Goal: Task Accomplishment & Management: Use online tool/utility

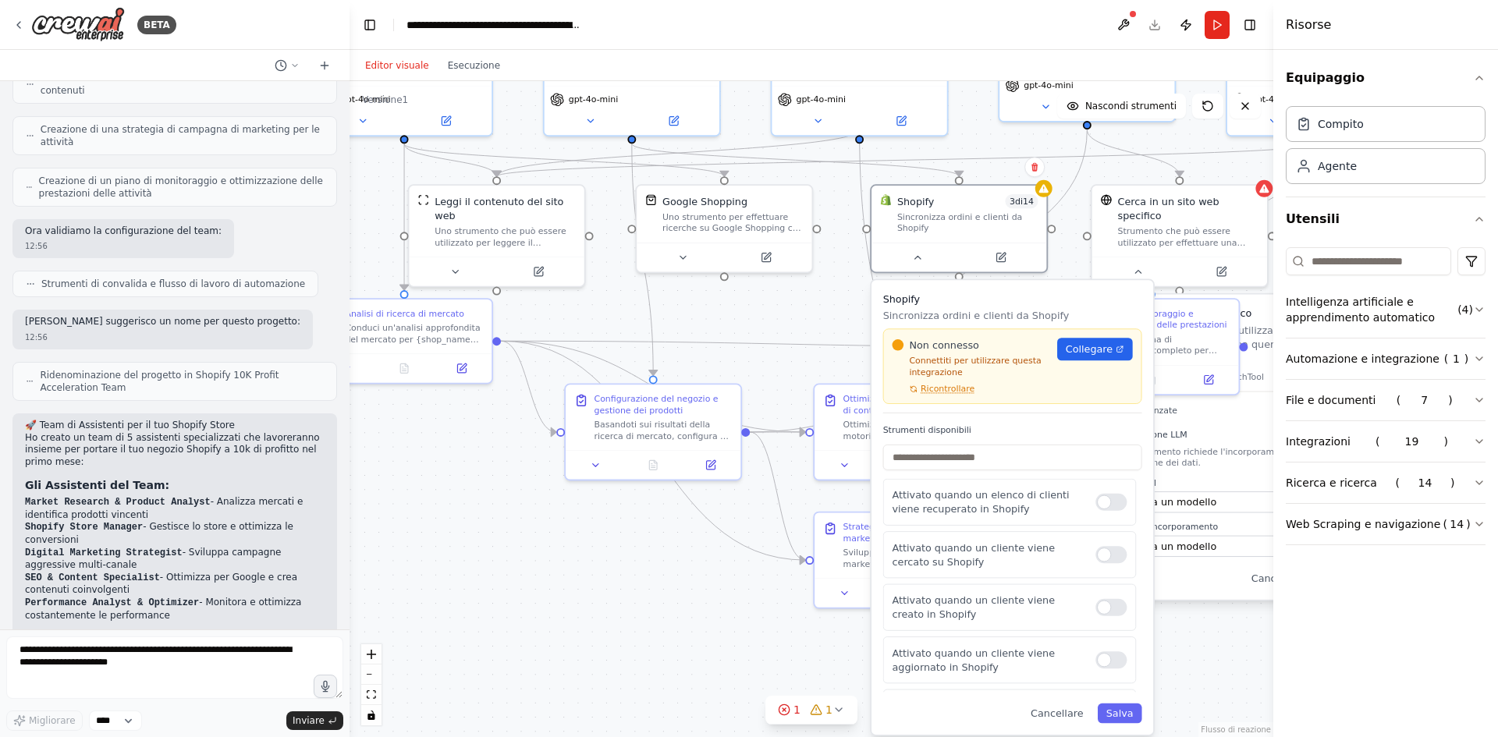
scroll to position [1021, 0]
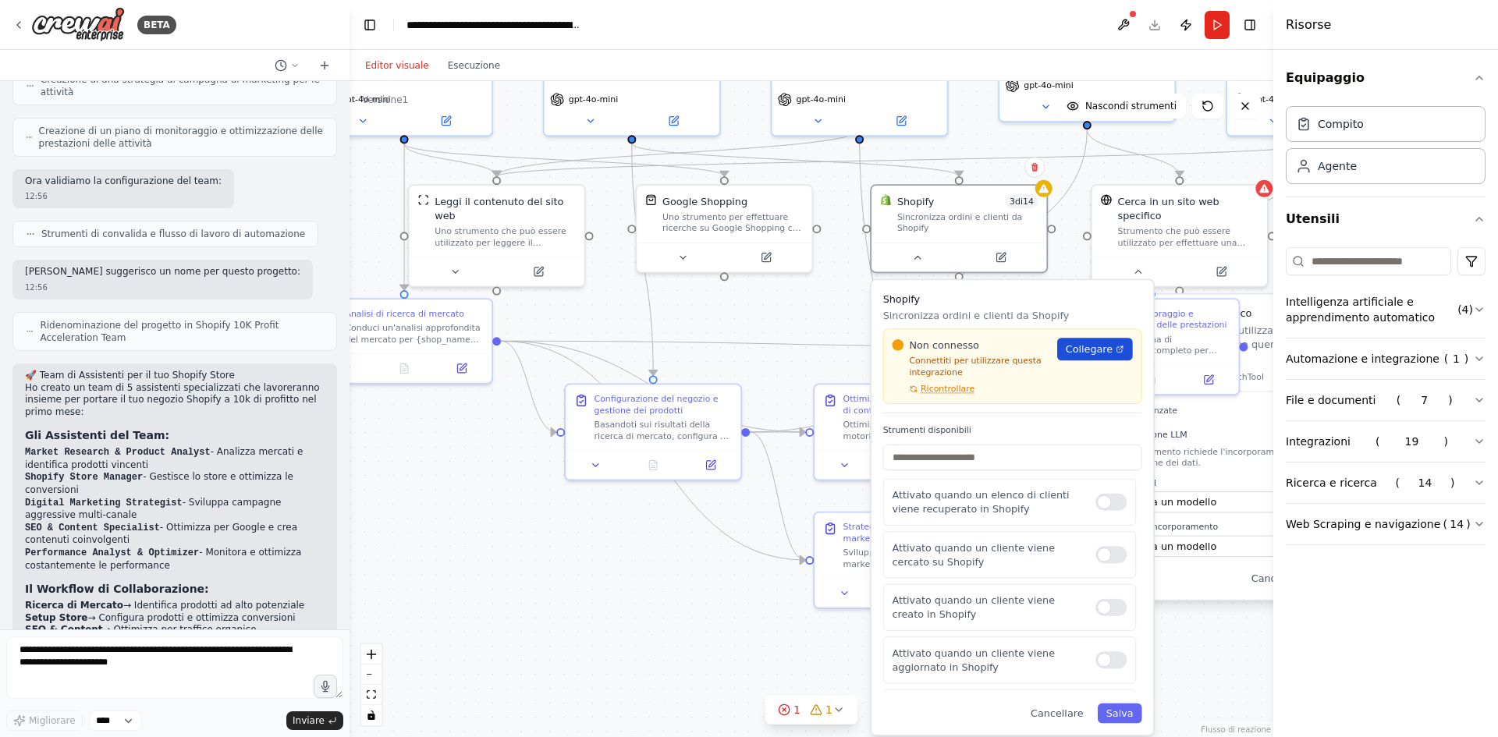
click at [1102, 350] on div "Non connesso Connettiti per utilizzare questa integrazione Ricontrollare Colleg…" at bounding box center [1013, 366] width 240 height 57
click at [1116, 343] on link "Collegare" at bounding box center [1095, 349] width 76 height 23
click at [772, 559] on icon "Edge from 352b6c14-69b1-4eb0-bc4f-3f5bb72870fe to e979afd2-172a-443f-b897-67c9d…" at bounding box center [653, 450] width 304 height 219
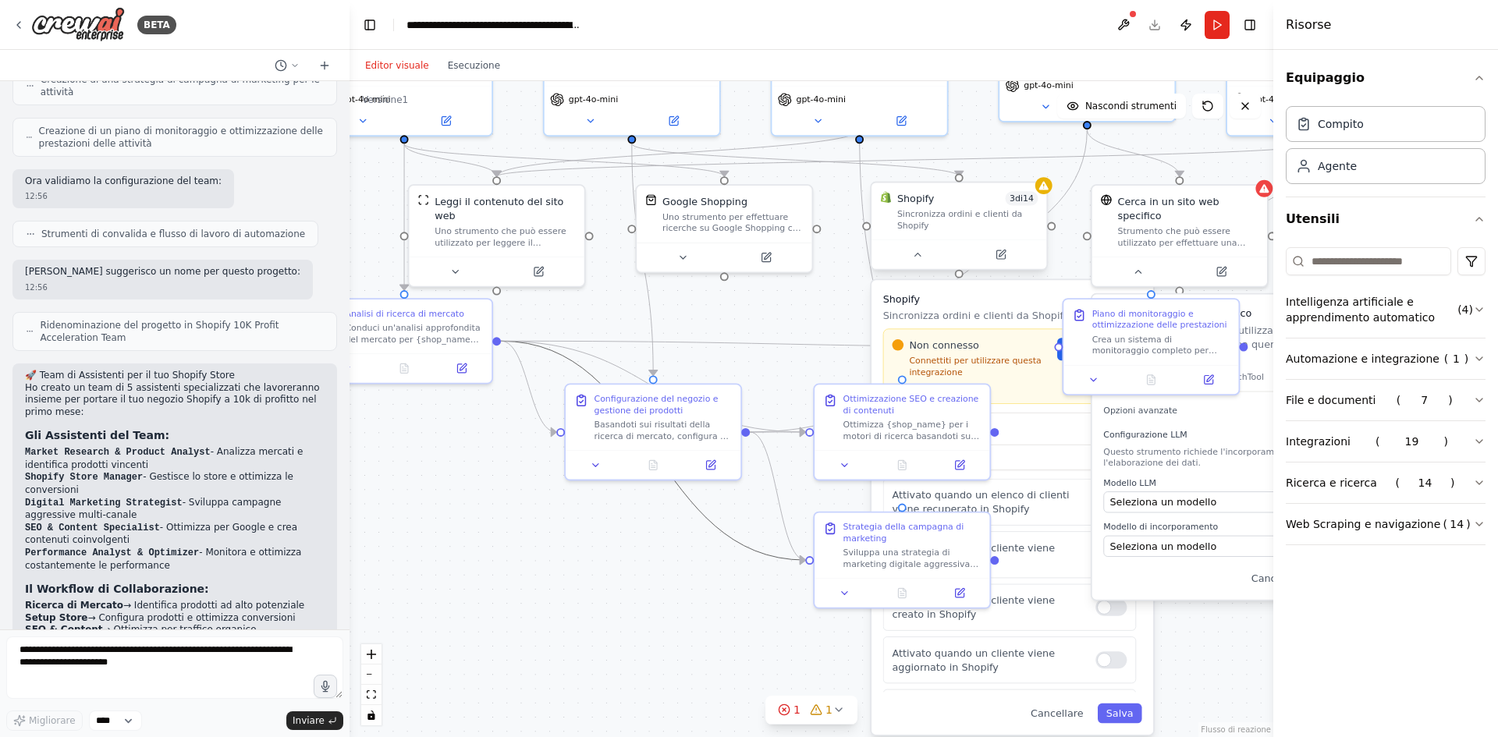
click at [907, 252] on div at bounding box center [958, 254] width 175 height 29
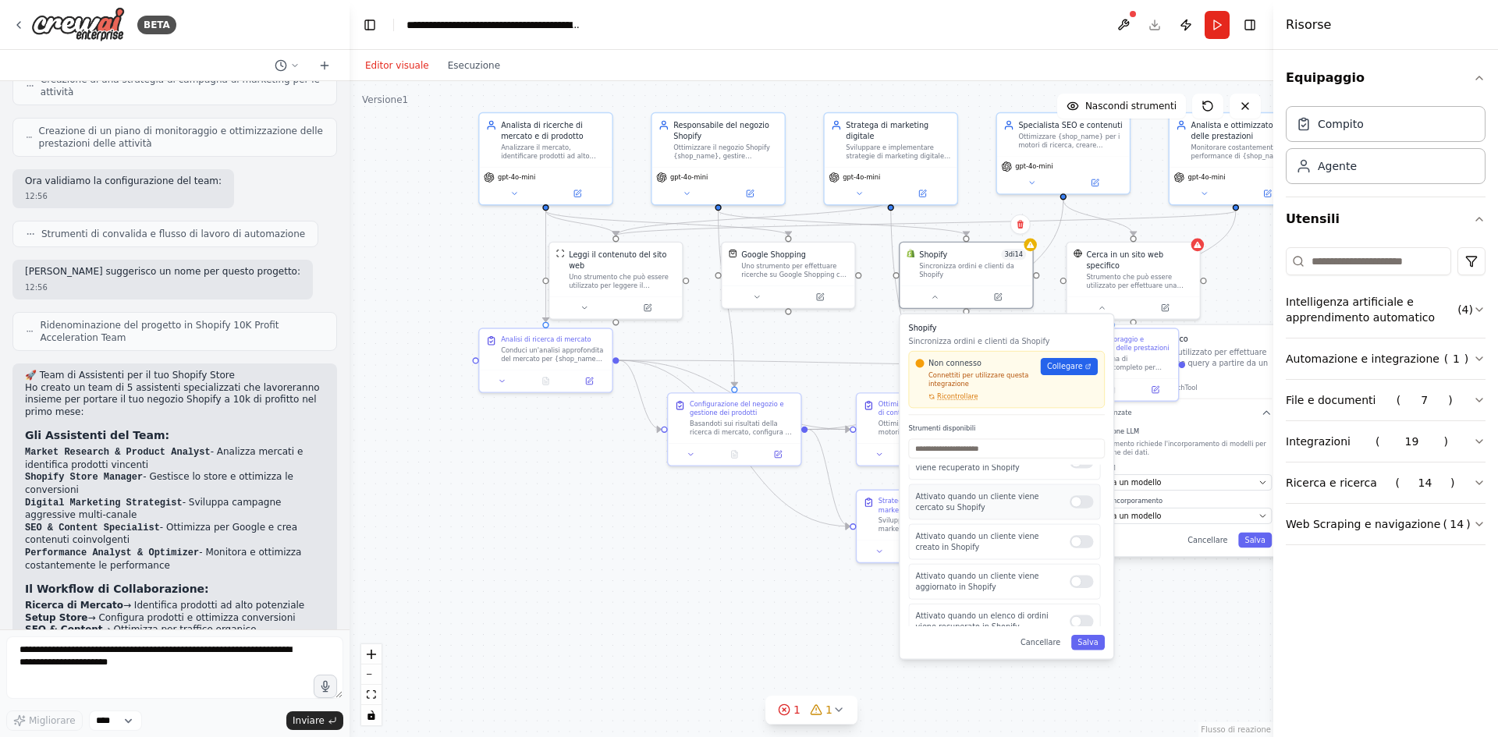
scroll to position [0, 0]
click at [1075, 486] on div "Attivato quando un elenco di clienti viene recuperato in Shopify" at bounding box center [1004, 483] width 192 height 36
click at [1081, 477] on div at bounding box center [1081, 482] width 23 height 13
click at [1070, 517] on div at bounding box center [1081, 522] width 23 height 13
click at [1070, 557] on div at bounding box center [1081, 562] width 23 height 13
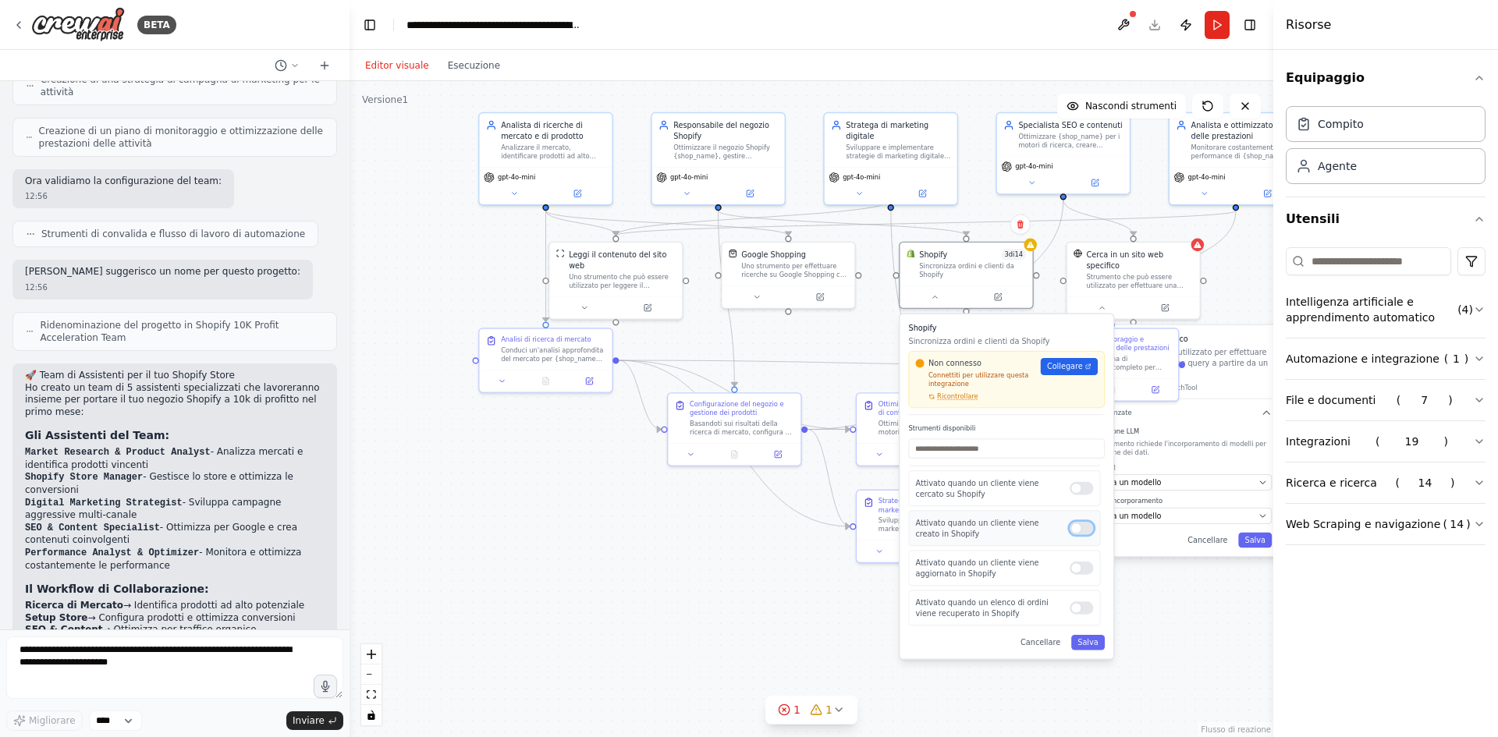
scroll to position [52, 0]
click at [1070, 559] on div at bounding box center [1081, 565] width 23 height 13
click at [1070, 564] on div at bounding box center [1081, 570] width 23 height 13
click at [1070, 576] on div "Attivato quando viene creato un ordine in Shopify" at bounding box center [1004, 574] width 192 height 36
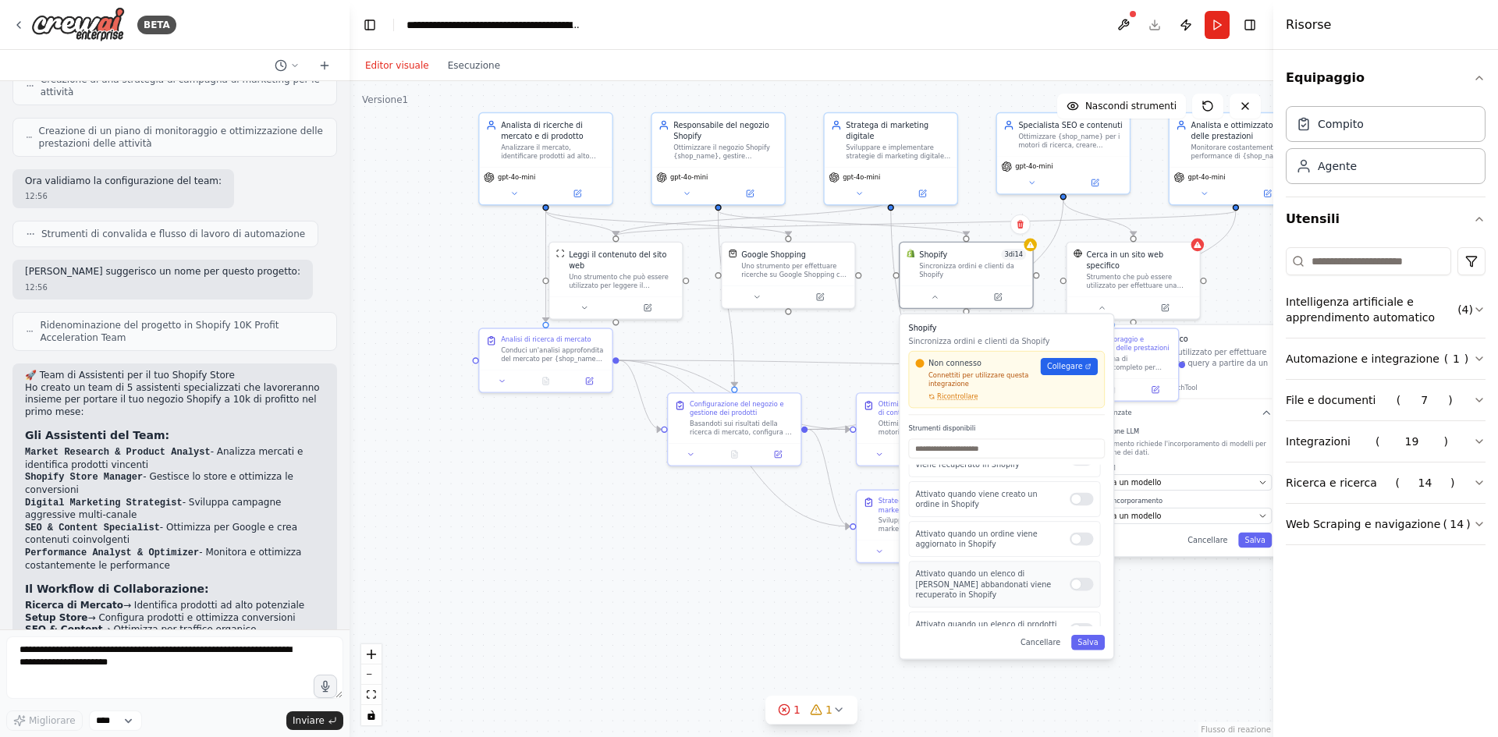
scroll to position [312, 0]
click at [1073, 500] on div at bounding box center [1081, 506] width 23 height 13
click at [1072, 545] on div at bounding box center [1081, 551] width 23 height 13
click at [1070, 546] on div "Attivato quando un elenco di carrelli abbandonati viene recuperato in Shopify" at bounding box center [1004, 551] width 192 height 46
click at [1078, 501] on div at bounding box center [1081, 506] width 23 height 13
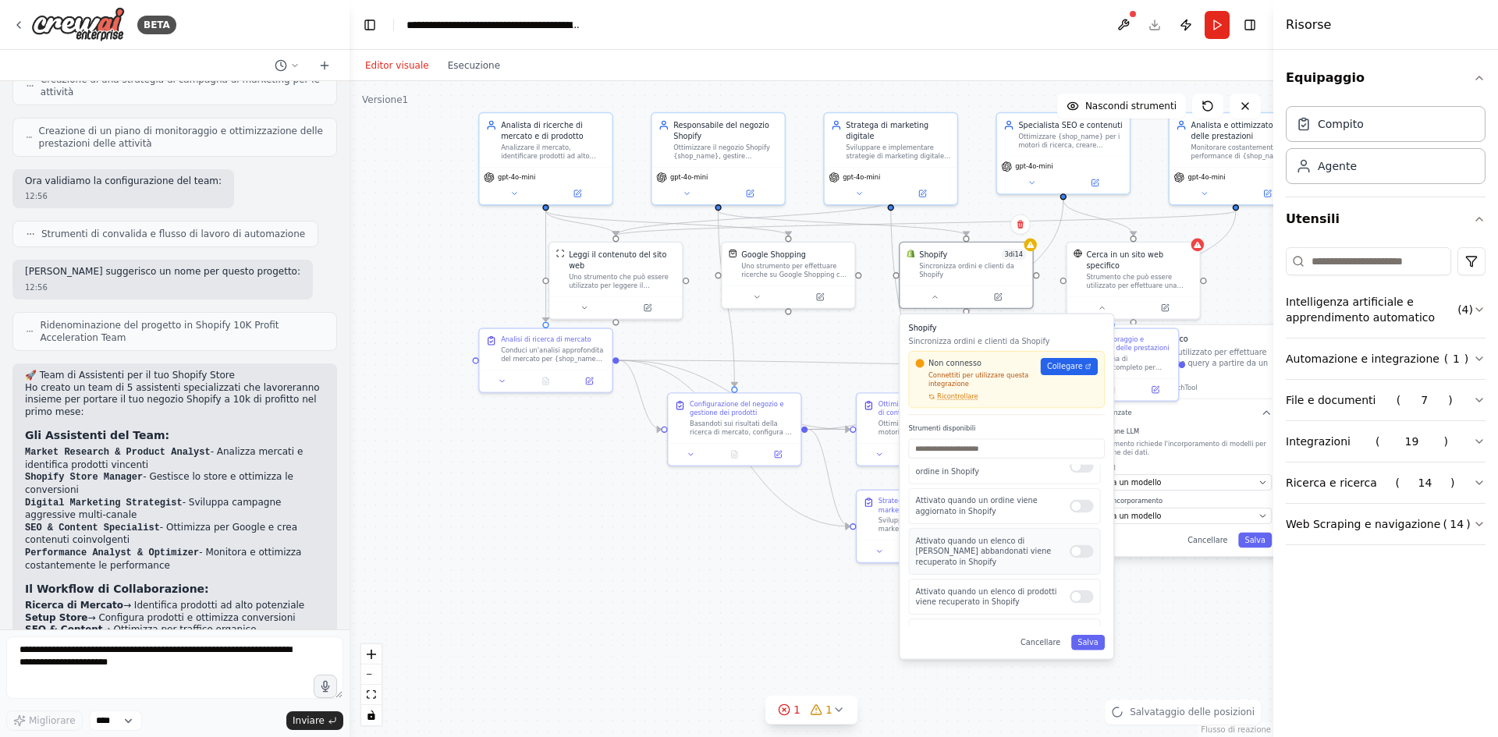
click at [1077, 545] on div at bounding box center [1081, 551] width 23 height 13
click at [1076, 545] on div at bounding box center [1081, 551] width 23 height 13
click at [1070, 504] on div "Attivato quando un ordine viene aggiornato in Shopify" at bounding box center [1004, 506] width 192 height 36
click at [1080, 545] on div at bounding box center [1081, 551] width 23 height 13
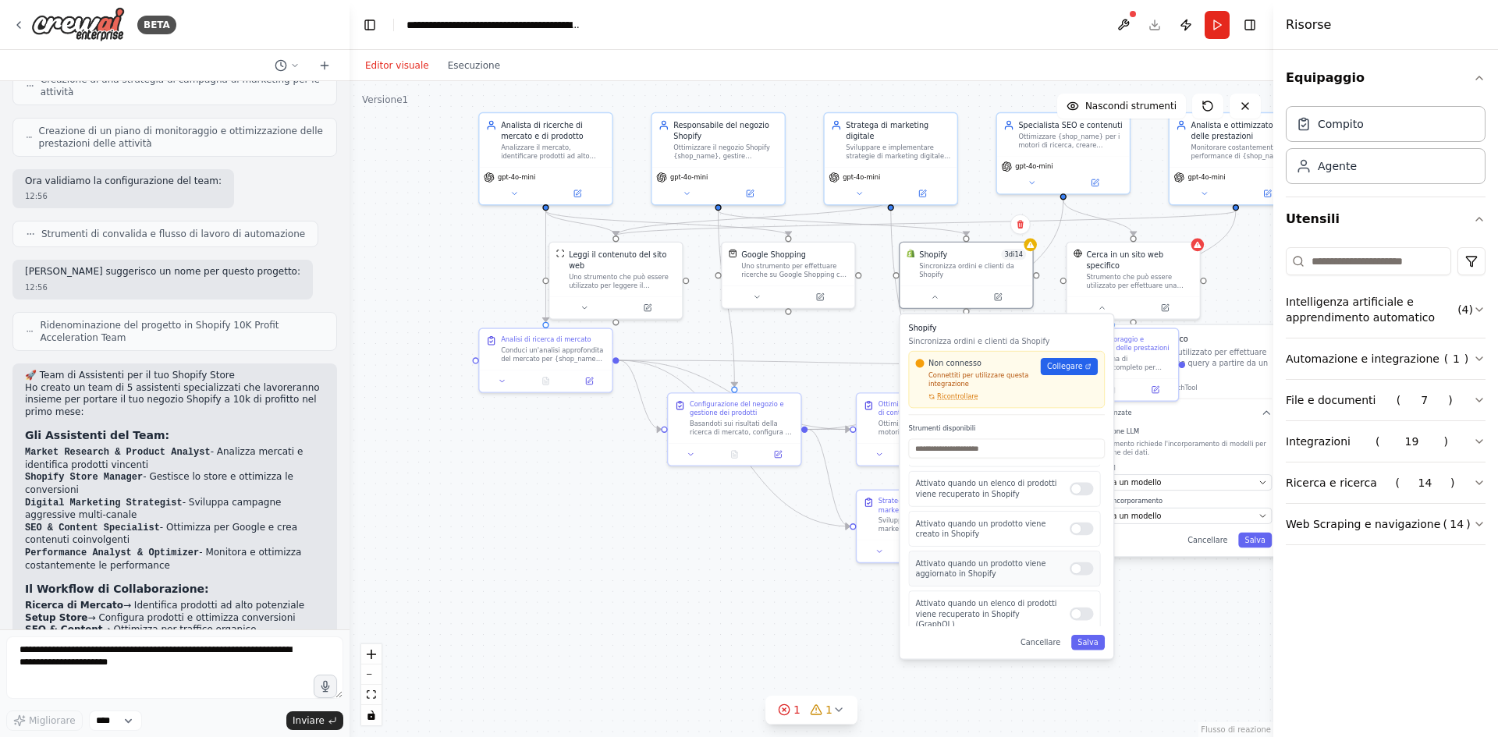
click at [1076, 562] on div at bounding box center [1081, 568] width 23 height 13
click at [1070, 608] on div at bounding box center [1081, 614] width 23 height 13
click at [1081, 493] on div at bounding box center [1081, 499] width 23 height 13
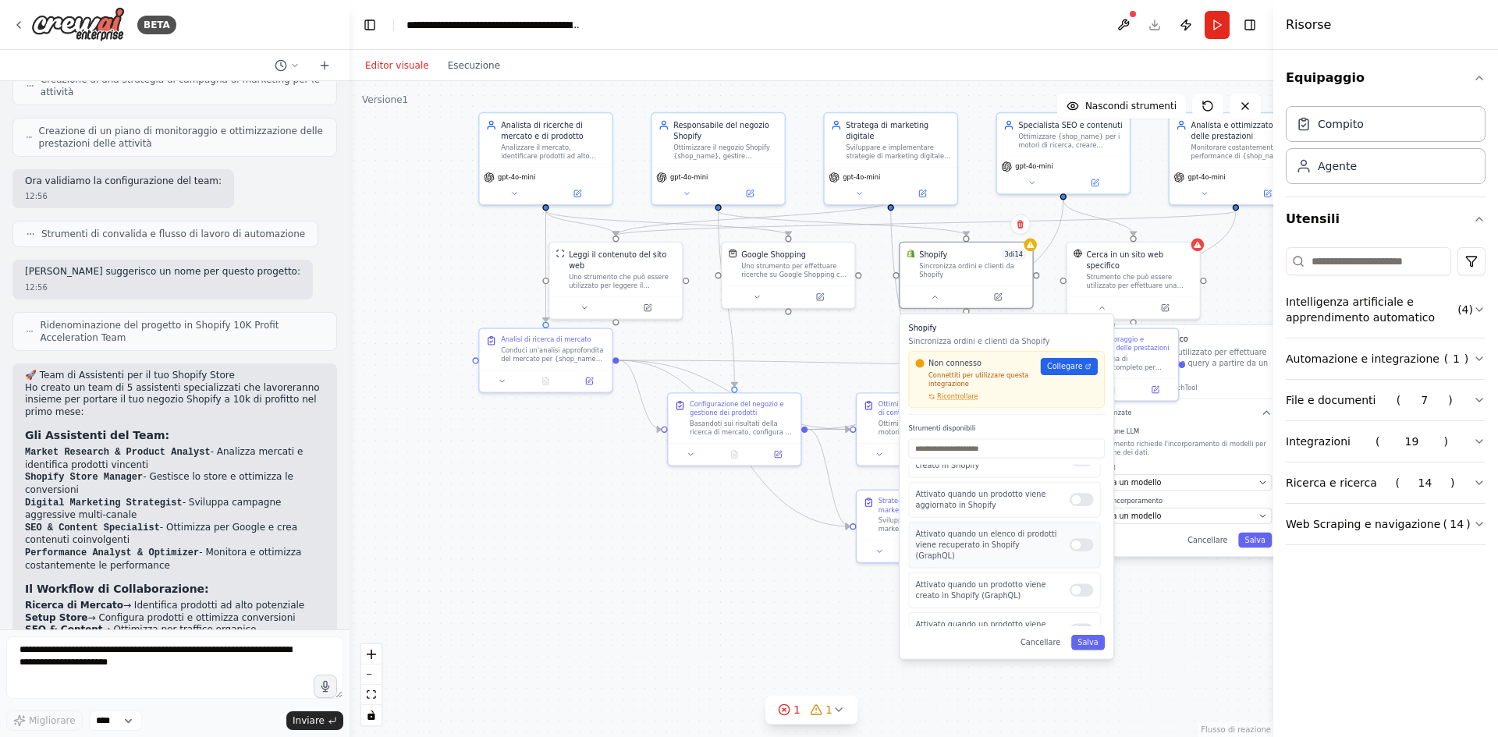
click at [1080, 538] on div at bounding box center [1081, 544] width 23 height 13
click at [1075, 573] on div "Attivato quando un prodotto viene creato in Shopify (GraphQL)" at bounding box center [1004, 591] width 192 height 36
click at [1077, 573] on div "Attivato quando un prodotto viene creato in Shopify (GraphQL)" at bounding box center [1004, 591] width 192 height 36
click at [1071, 584] on div at bounding box center [1081, 590] width 23 height 13
click at [1076, 624] on div at bounding box center [1081, 630] width 23 height 13
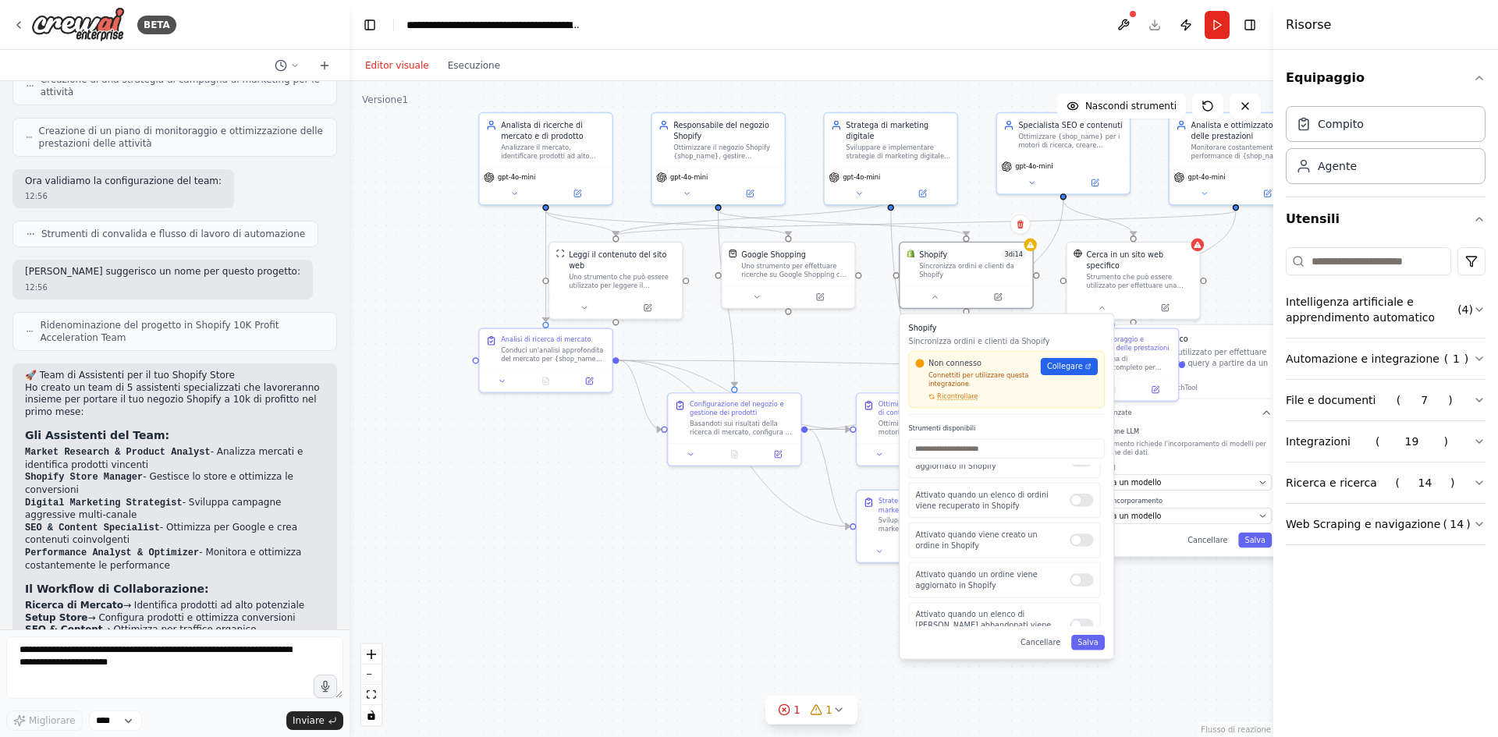
scroll to position [204, 0]
click at [1073, 576] on div at bounding box center [1081, 581] width 23 height 13
click at [1073, 548] on div at bounding box center [1081, 554] width 23 height 13
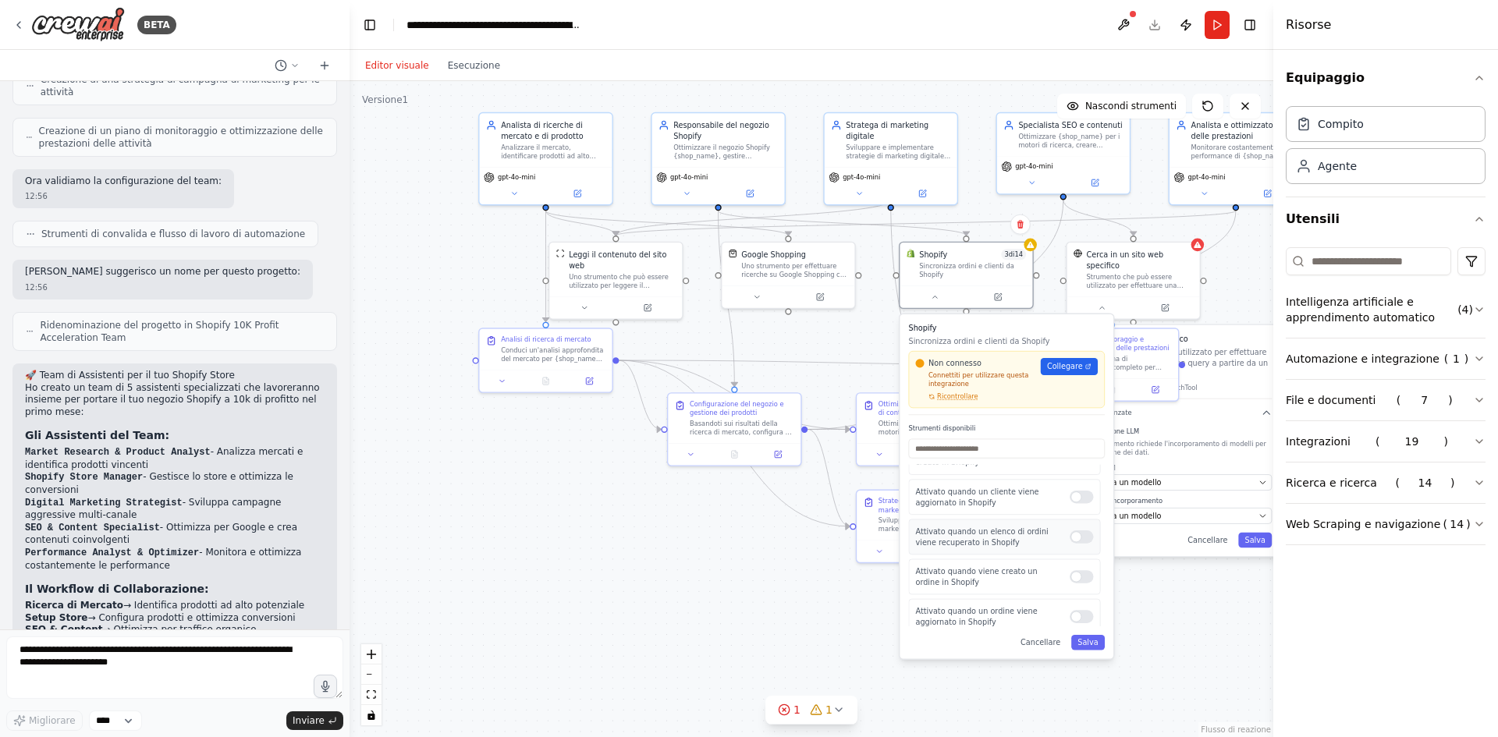
click at [1080, 532] on div at bounding box center [1081, 537] width 23 height 13
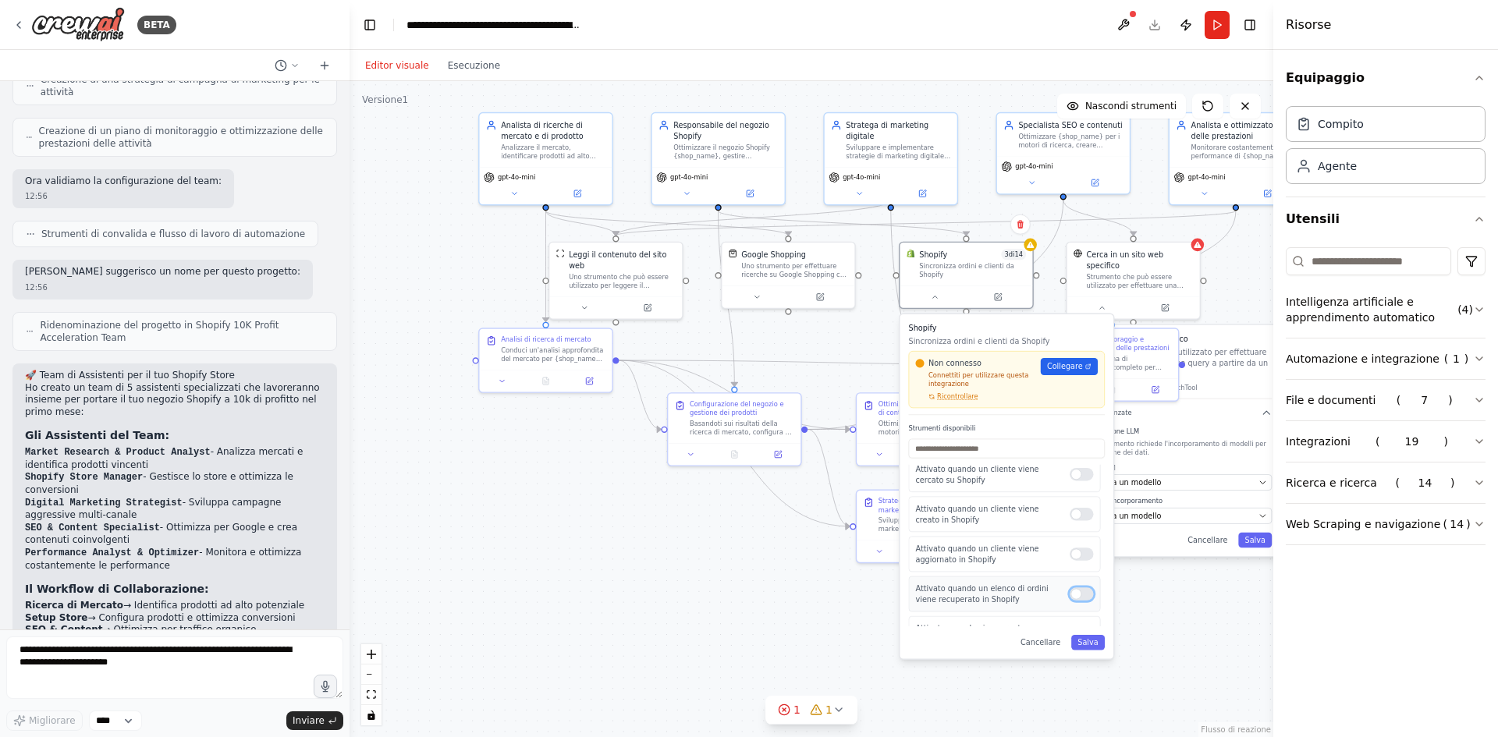
scroll to position [48, 0]
click at [1078, 563] on div at bounding box center [1081, 569] width 23 height 13
click at [1078, 556] on div at bounding box center [1081, 562] width 23 height 13
click at [1077, 516] on div at bounding box center [1081, 522] width 23 height 13
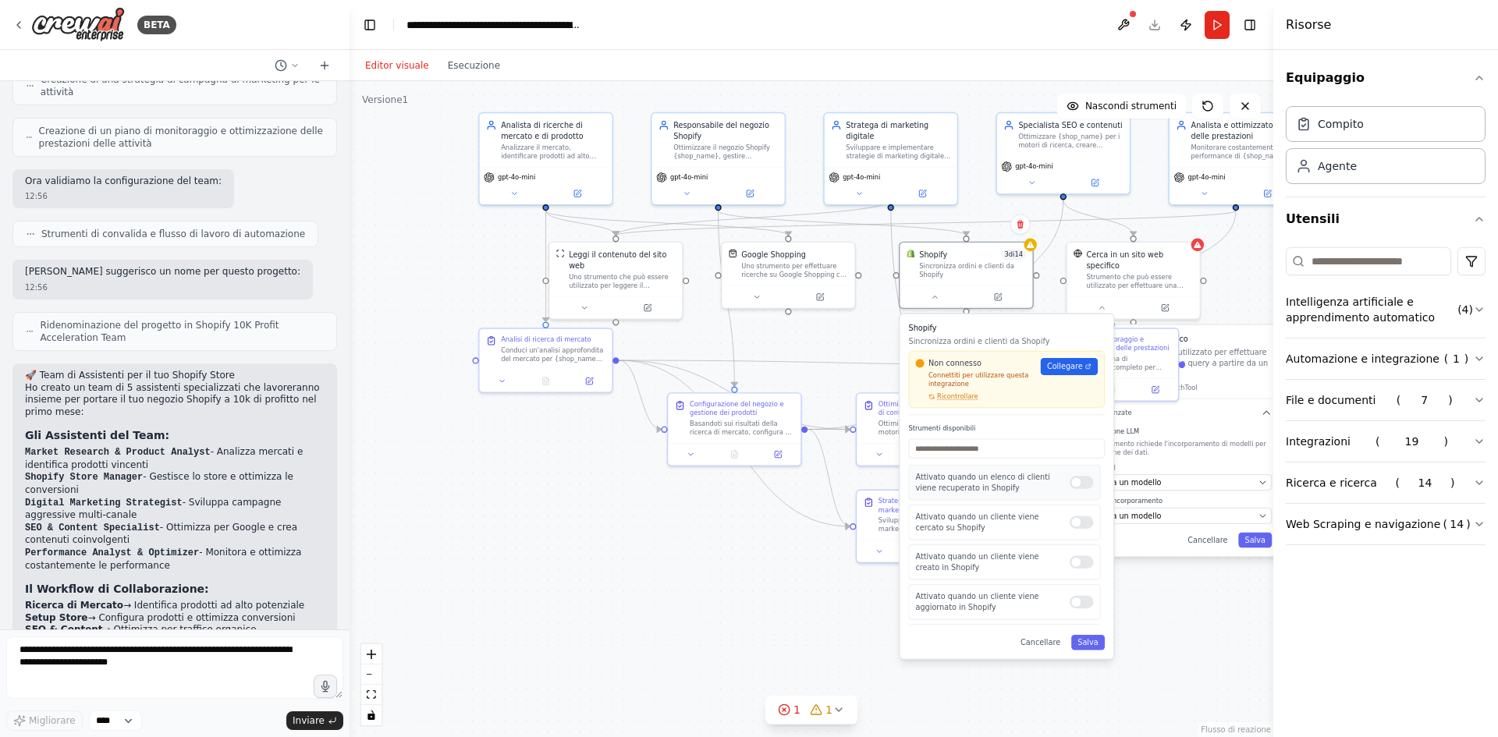
click at [1075, 476] on div at bounding box center [1081, 482] width 23 height 13
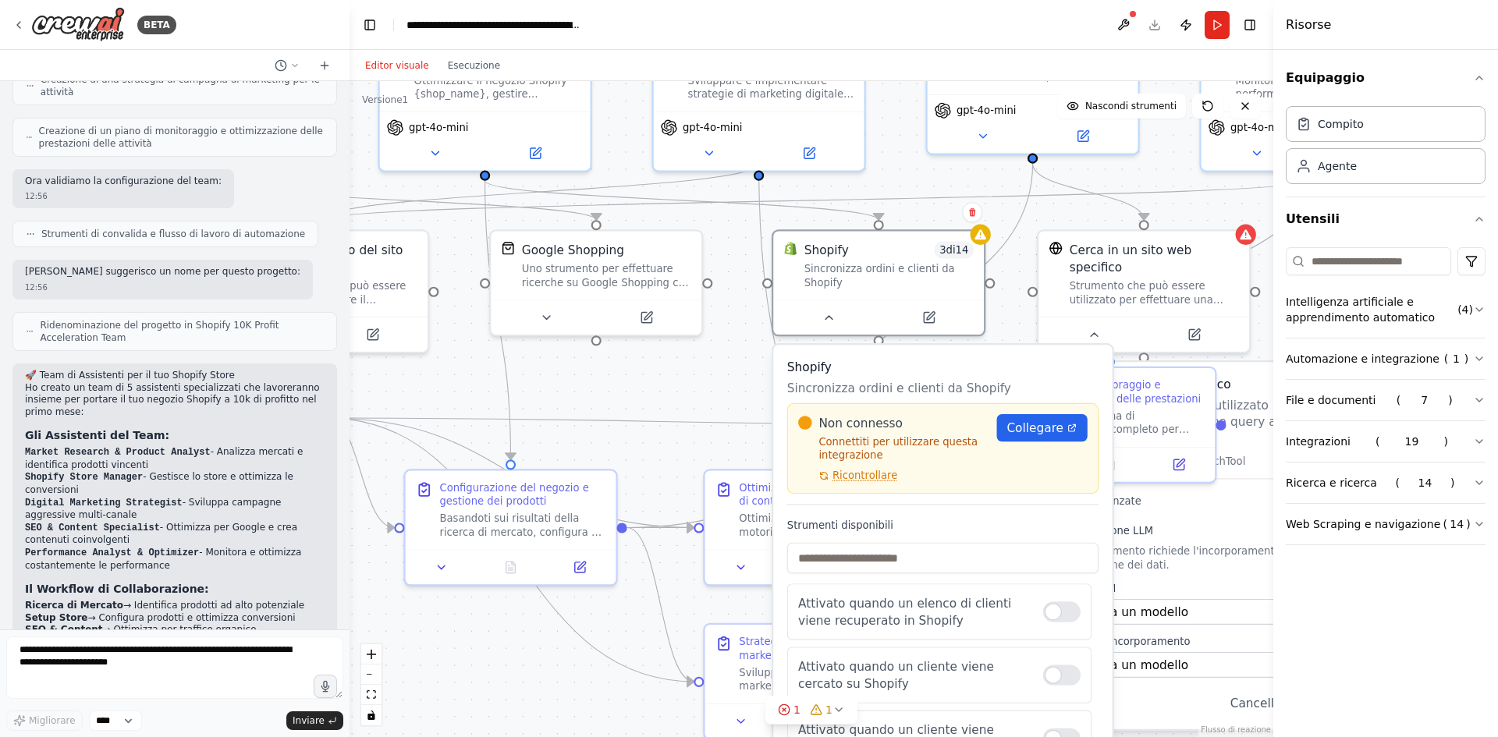
drag, startPoint x: 744, startPoint y: 539, endPoint x: 510, endPoint y: 730, distance: 302.2
click at [510, 730] on div ".deletable-edge-delete-btn { width: 20px; height: 20px; border: 0px solid #ffff…" at bounding box center [812, 409] width 924 height 656
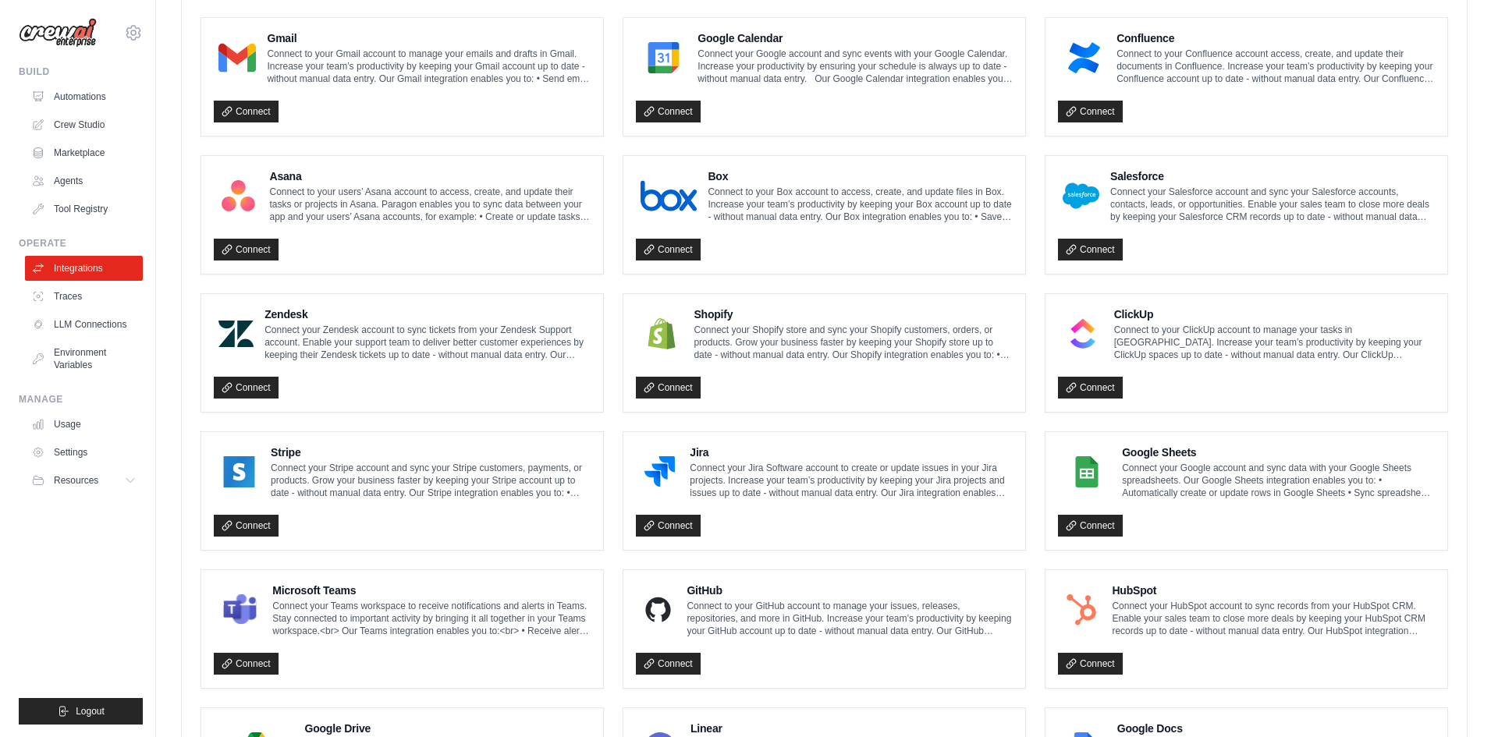
scroll to position [468, 0]
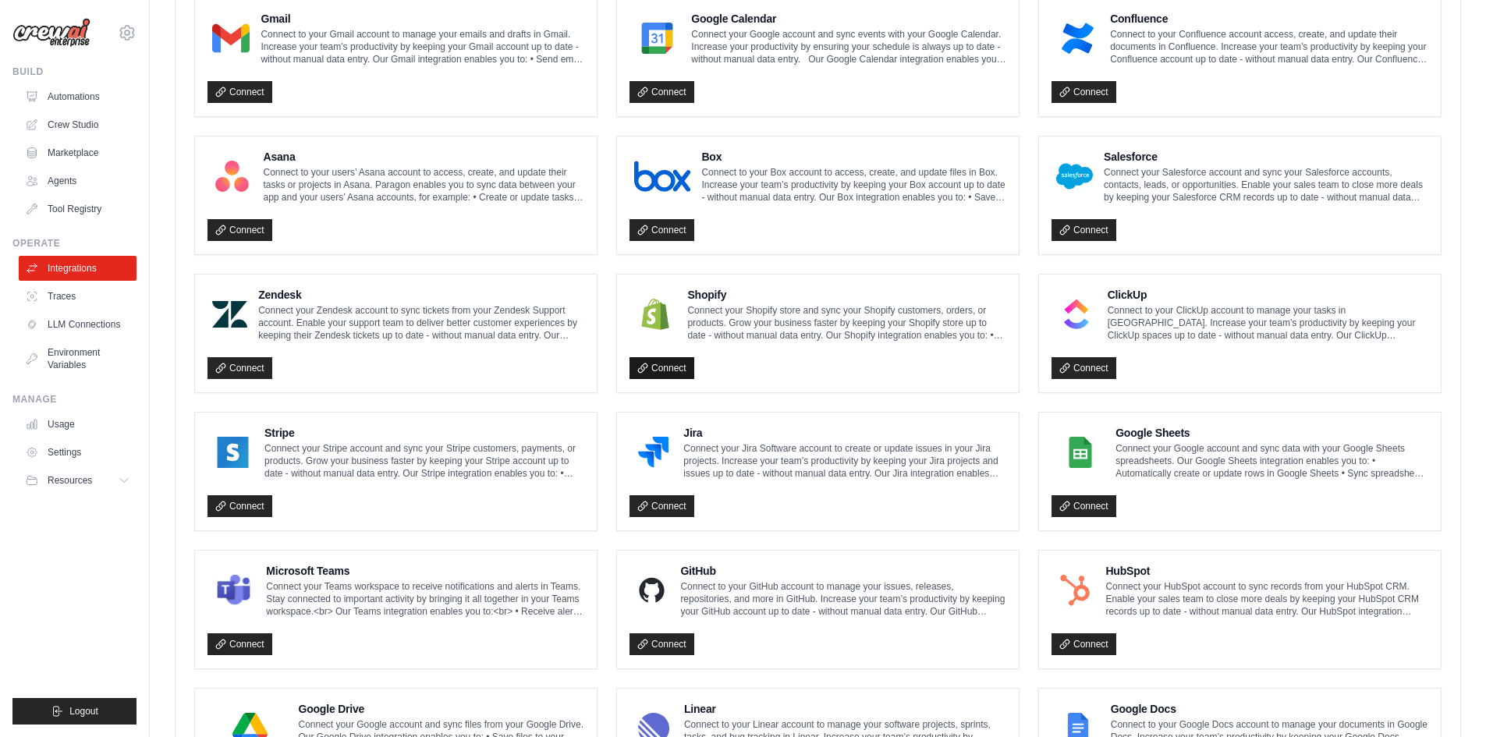
click at [681, 375] on link "Connect" at bounding box center [662, 368] width 65 height 22
